Goal: Check status

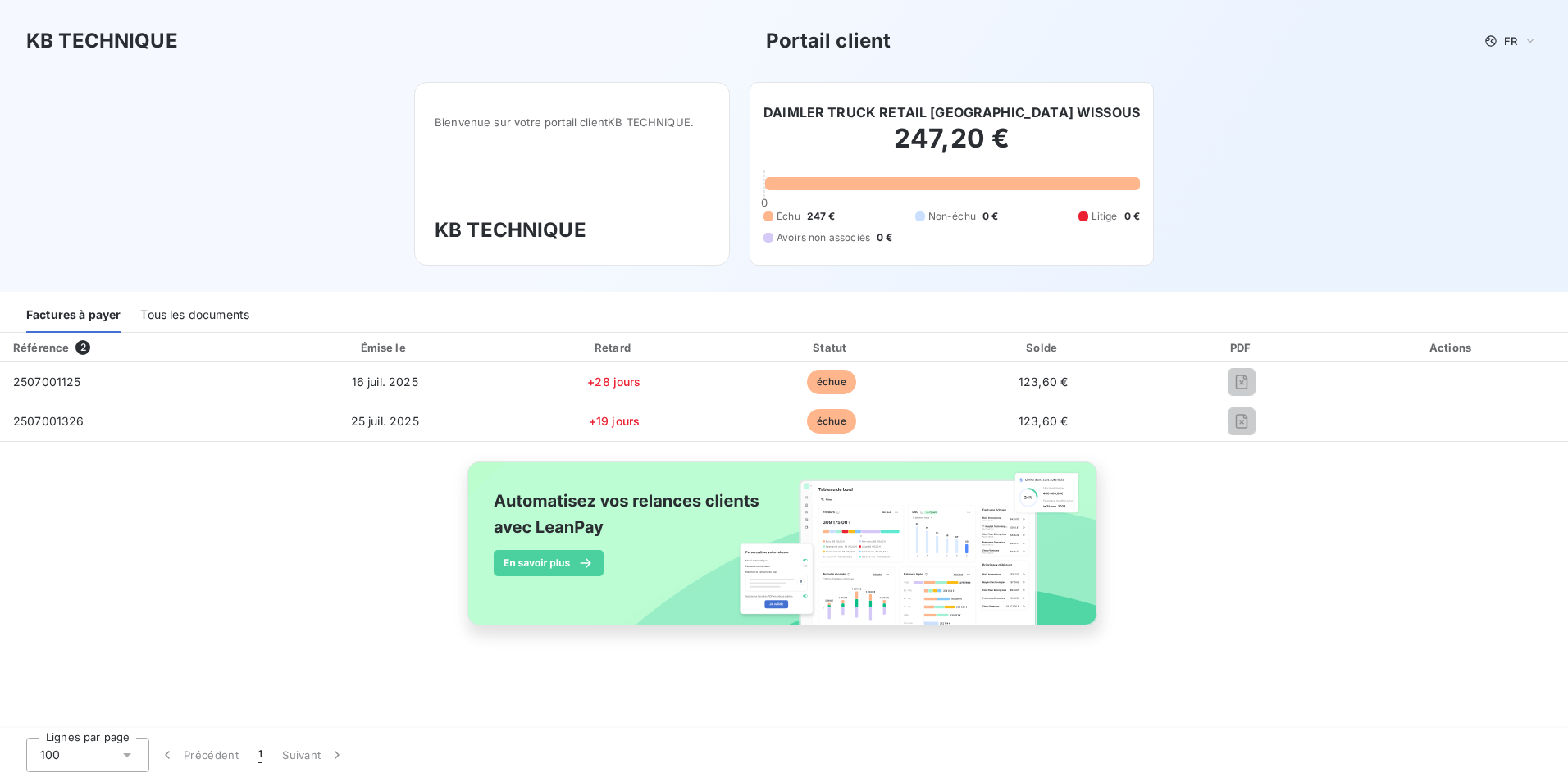
click at [174, 313] on div "Tous les documents" at bounding box center [194, 315] width 109 height 35
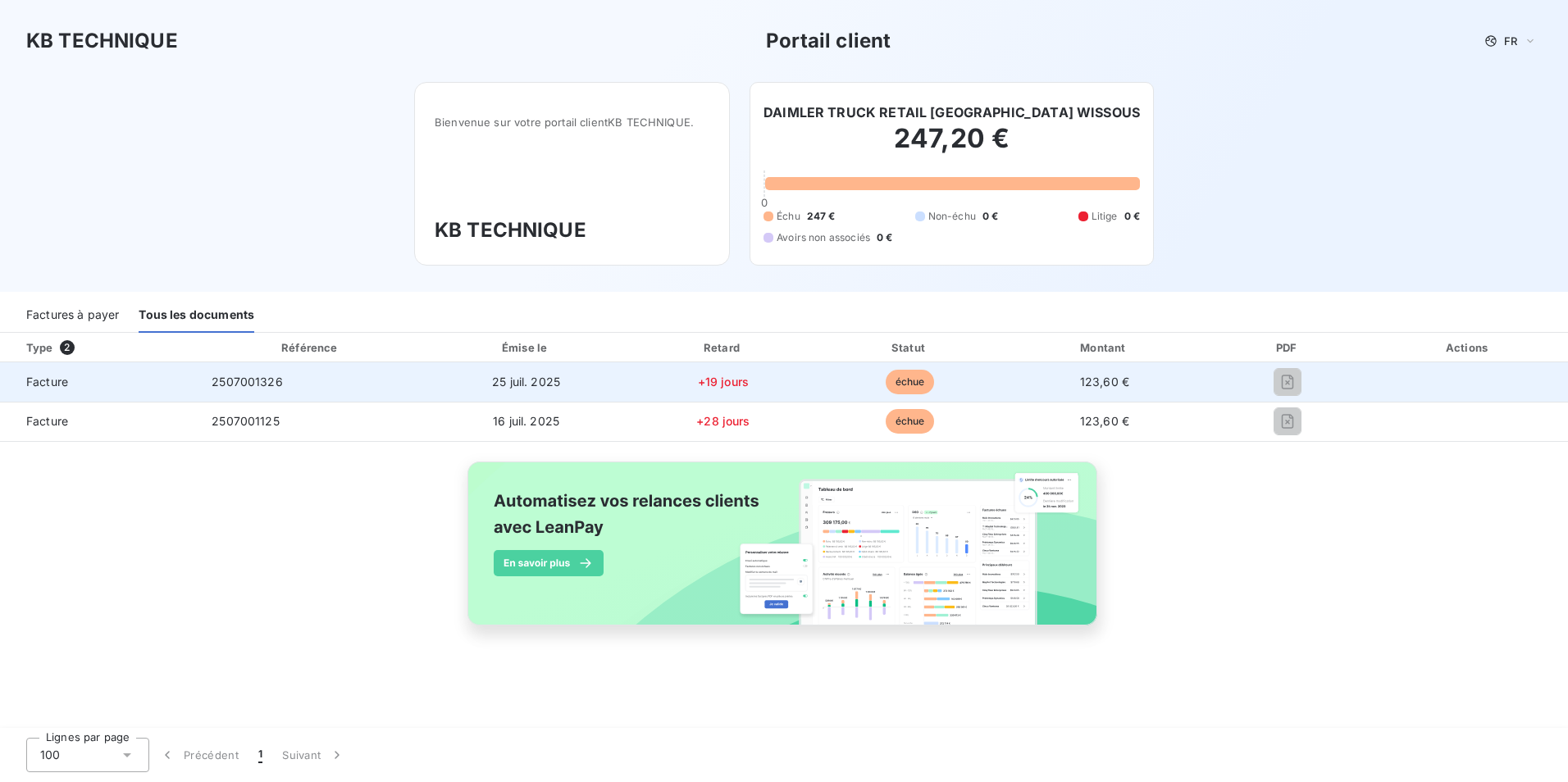
click at [71, 379] on span "Facture" at bounding box center [99, 383] width 172 height 17
click at [56, 381] on span "Facture" at bounding box center [99, 383] width 172 height 17
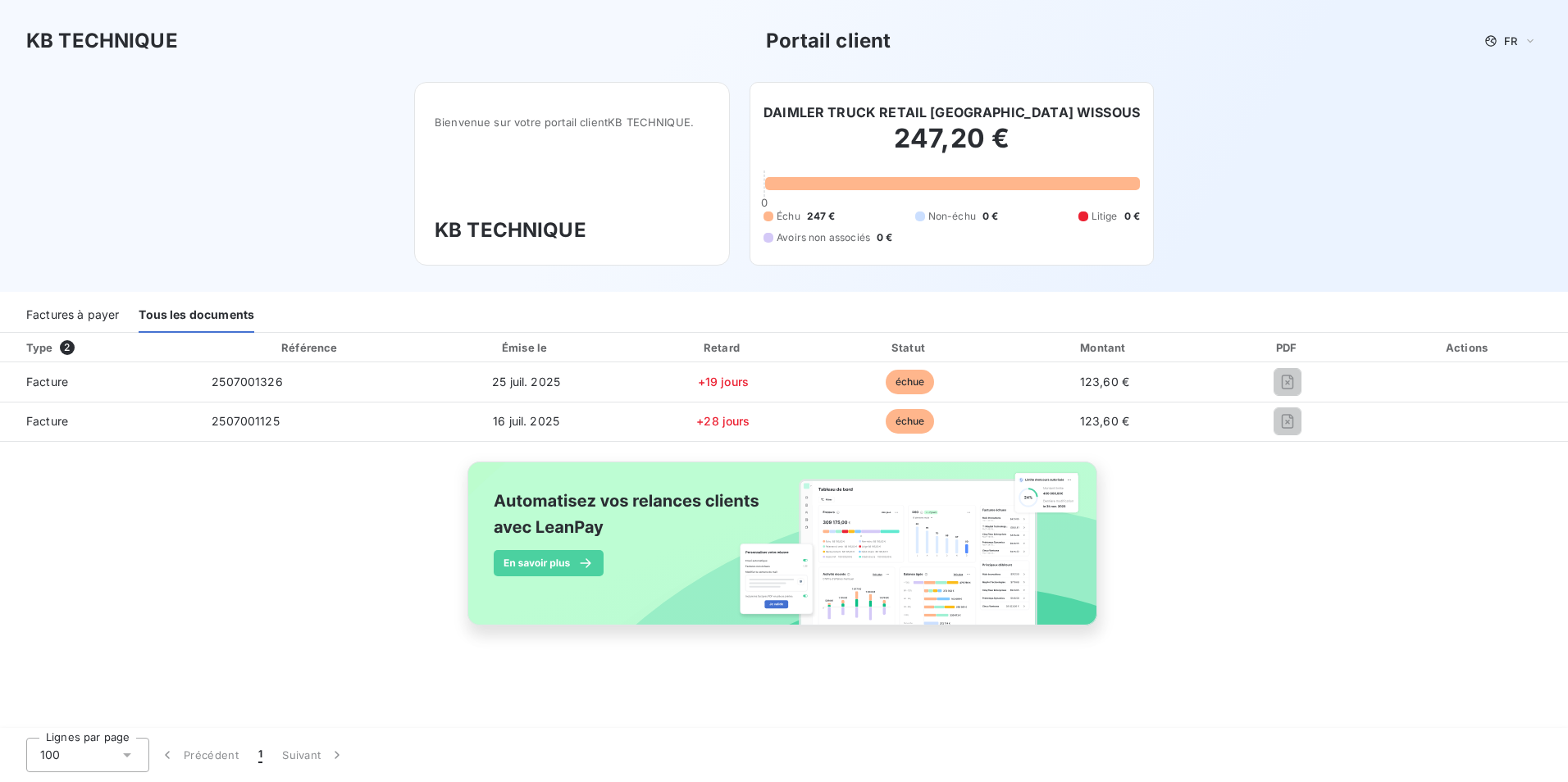
drag, startPoint x: 1367, startPoint y: 574, endPoint x: 1351, endPoint y: 574, distance: 16.0
click at [1358, 574] on div "Type 2 Référence Émise le Retard Statut Montant PDF Actions Facture 2507001326 …" at bounding box center [784, 498] width 1568 height 330
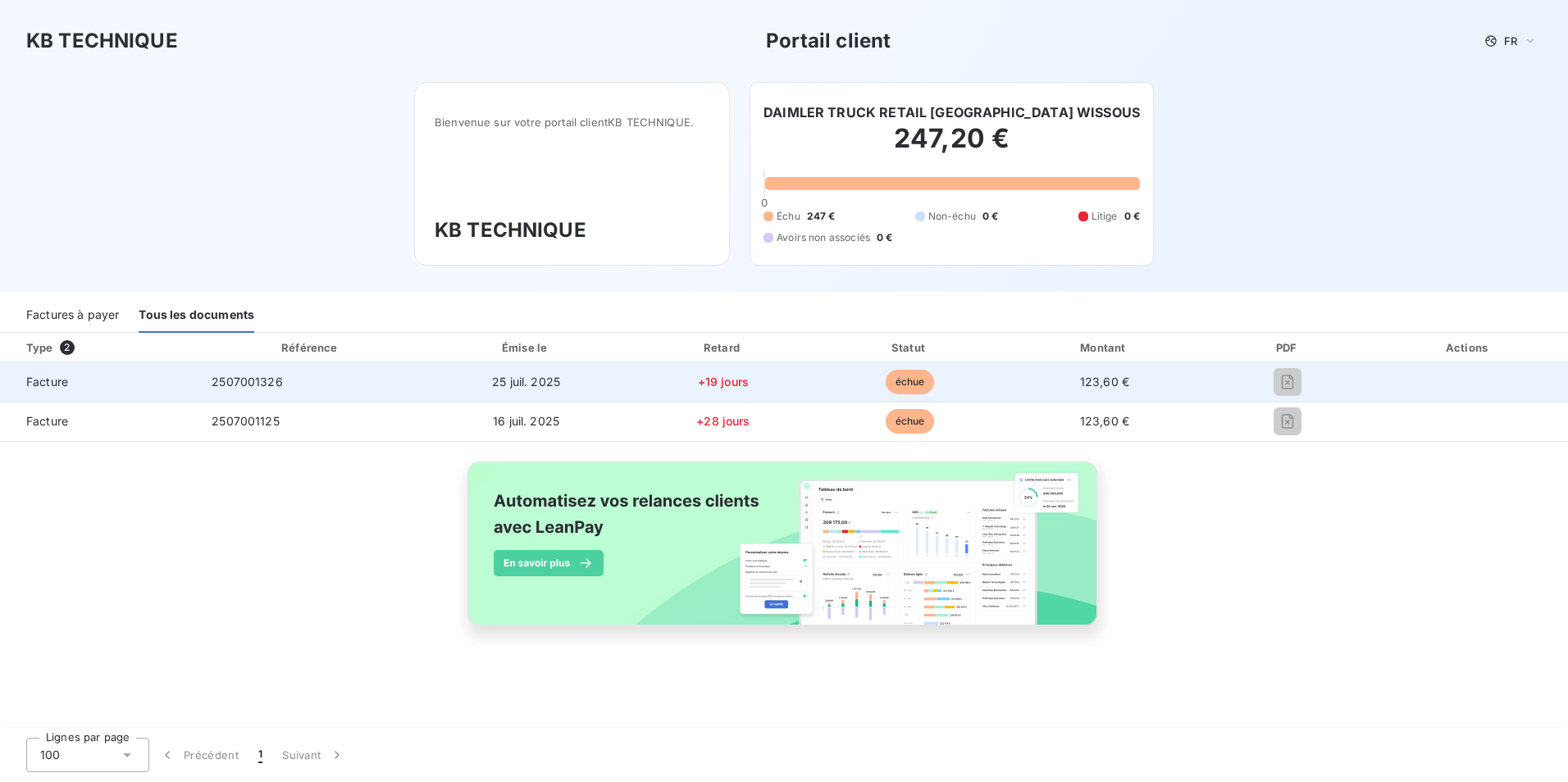
click at [888, 388] on span "échue" at bounding box center [910, 382] width 49 height 24
click at [261, 377] on span "2507001326" at bounding box center [247, 381] width 71 height 14
click at [260, 378] on span "2507001326" at bounding box center [247, 381] width 71 height 14
click at [259, 378] on span "2507001326" at bounding box center [247, 381] width 71 height 14
